Goal: Task Accomplishment & Management: Complete application form

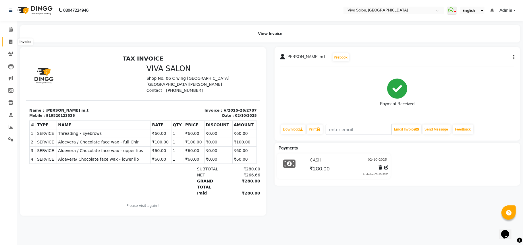
click at [9, 39] on span at bounding box center [11, 42] width 10 height 7
select select "service"
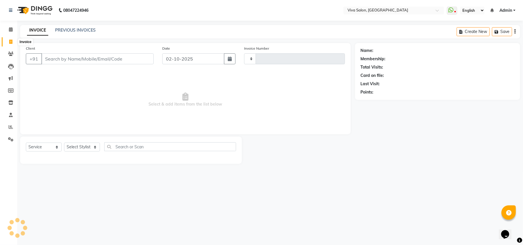
type input "2788"
select select "7363"
click at [36, 145] on select "Select Service Product Membership Package Voucher Prepaid Gift Card" at bounding box center [44, 147] width 36 height 9
select select "package"
click at [26, 143] on select "Select Service Product Membership Package Voucher Prepaid Gift Card" at bounding box center [44, 147] width 36 height 9
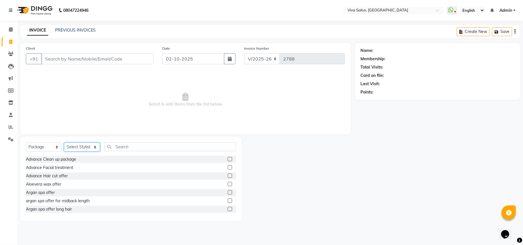
click at [84, 149] on select "Select Stylist [PERSON_NAME] [PERSON_NAME] Jidhnya [PERSON_NAME] lakhanavar [PE…" at bounding box center [82, 147] width 36 height 9
select select "63770"
click at [64, 143] on select "Select Stylist [PERSON_NAME] [PERSON_NAME] Jidhnya [PERSON_NAME] lakhanavar [PE…" at bounding box center [82, 147] width 36 height 9
click at [128, 142] on div "Select Service Product Membership Package Voucher Prepaid Gift Card Select Styl…" at bounding box center [131, 179] width 222 height 85
click at [128, 144] on input "text" at bounding box center [170, 146] width 132 height 9
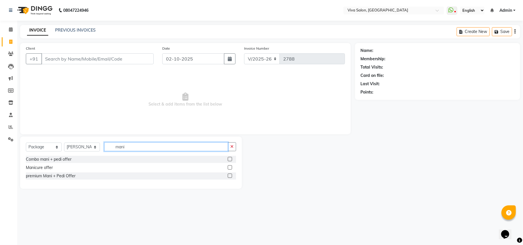
type input "mani"
click at [230, 168] on label at bounding box center [230, 167] width 4 height 4
click at [230, 168] on input "checkbox" at bounding box center [230, 168] width 4 height 4
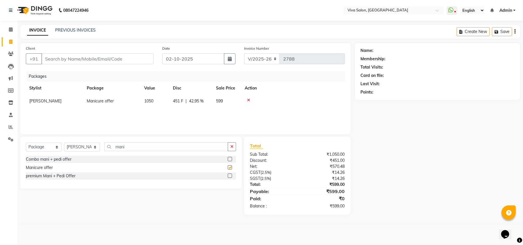
checkbox input "false"
click at [120, 63] on input "Client" at bounding box center [97, 58] width 112 height 11
type input "9503792422"
click at [138, 59] on span "Add Client" at bounding box center [139, 59] width 23 height 6
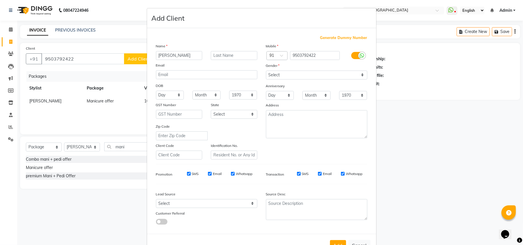
type input "[PERSON_NAME]"
click at [272, 74] on select "Select [DEMOGRAPHIC_DATA] [DEMOGRAPHIC_DATA] Other Prefer Not To Say" at bounding box center [316, 75] width 101 height 9
select select "[DEMOGRAPHIC_DATA]"
click at [266, 71] on select "Select [DEMOGRAPHIC_DATA] [DEMOGRAPHIC_DATA] Other Prefer Not To Say" at bounding box center [316, 75] width 101 height 9
click at [330, 241] on button "Add" at bounding box center [338, 245] width 16 height 10
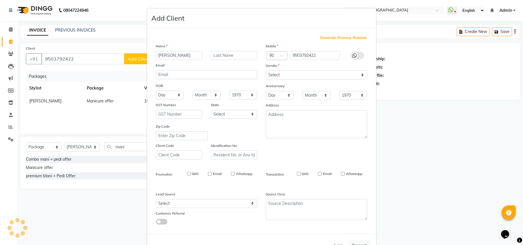
select select
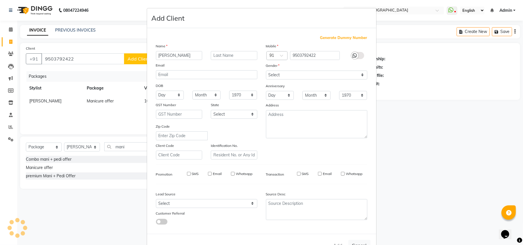
select select
checkbox input "false"
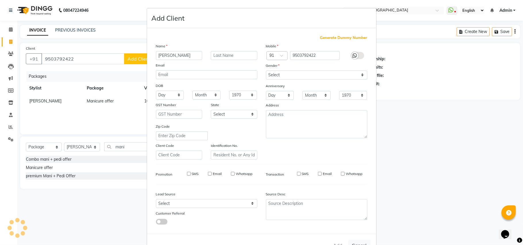
checkbox input "false"
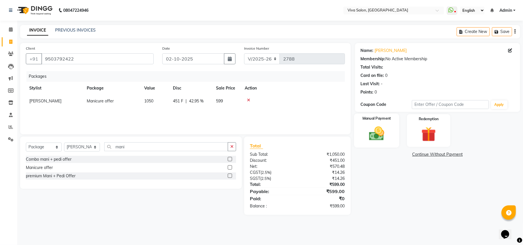
click at [375, 129] on img at bounding box center [376, 134] width 25 height 18
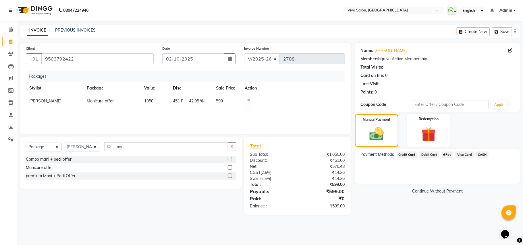
click at [448, 153] on span "GPay" at bounding box center [448, 155] width 12 height 7
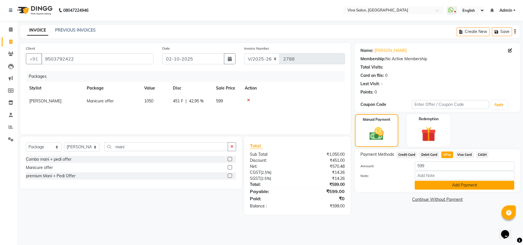
click at [445, 185] on button "Add Payment" at bounding box center [465, 185] width 100 height 9
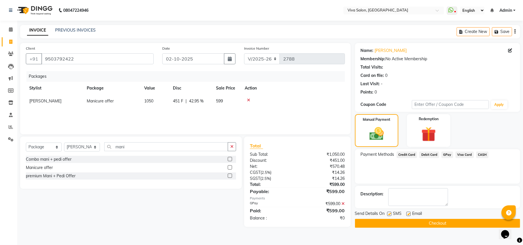
click at [421, 231] on main "INVOICE PREVIOUS INVOICES Create New Save Client [PHONE_NUMBER] Date [DATE] Inv…" at bounding box center [270, 131] width 506 height 212
click at [425, 223] on button "Checkout" at bounding box center [437, 223] width 165 height 9
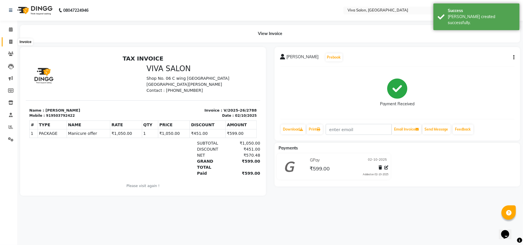
click at [8, 40] on span at bounding box center [11, 42] width 10 height 7
select select "7363"
select select "service"
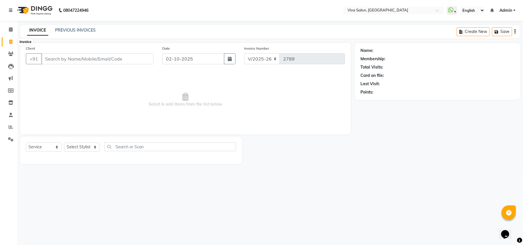
click at [11, 41] on icon at bounding box center [10, 42] width 3 height 4
select select "7363"
select select "service"
